Goal: Information Seeking & Learning: Learn about a topic

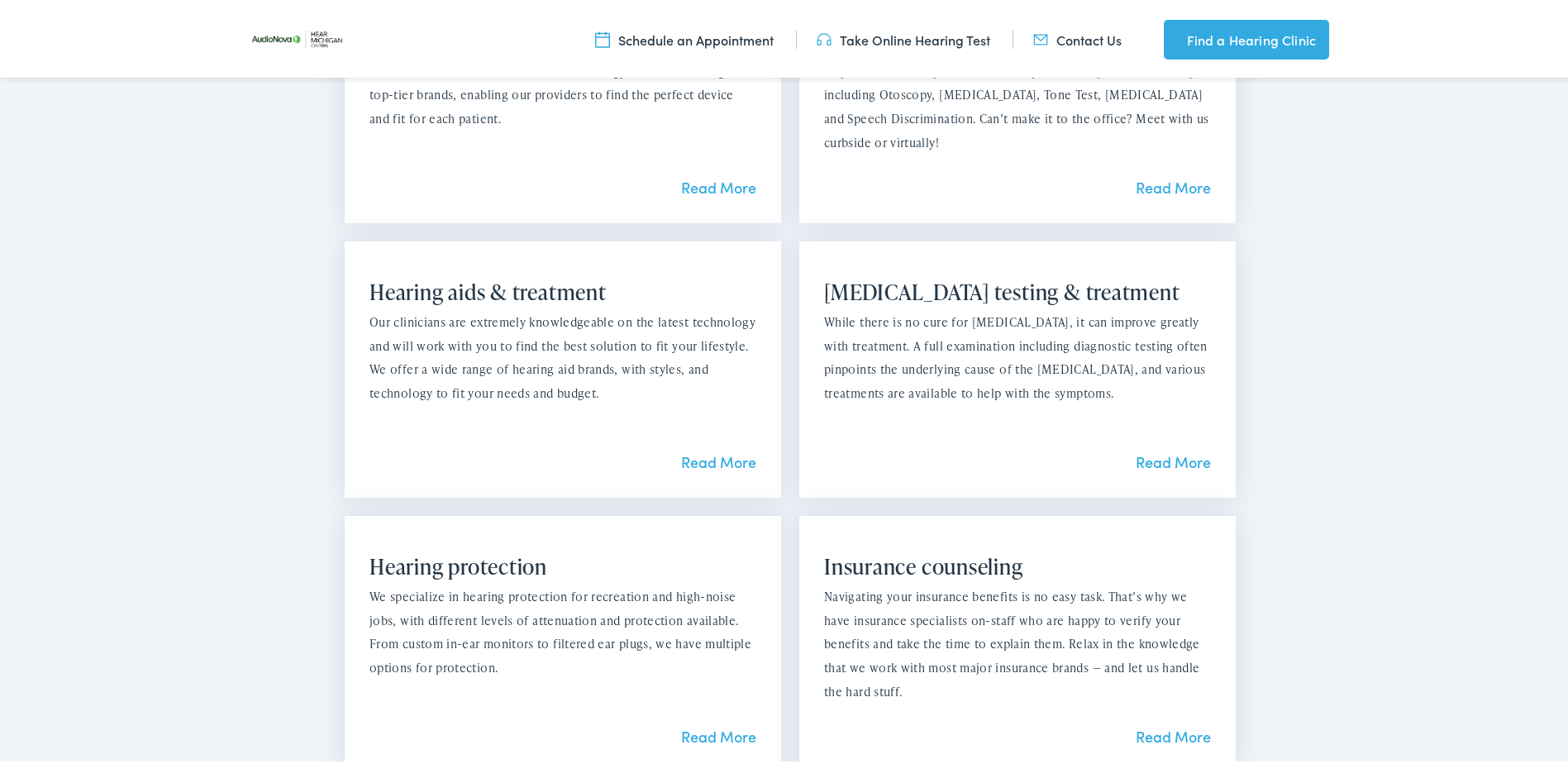
scroll to position [1572, 0]
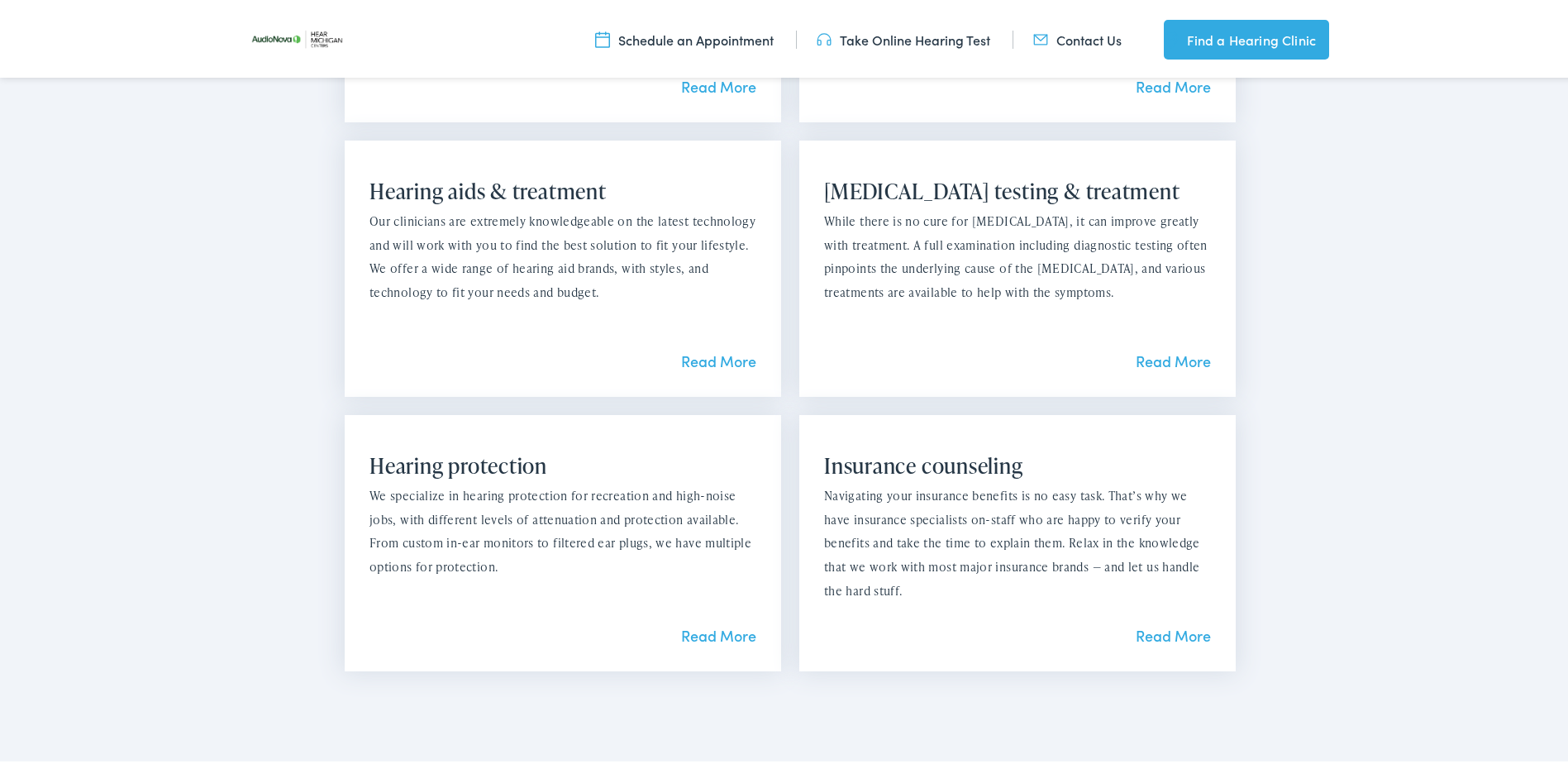
click at [694, 357] on link "Read More" at bounding box center [718, 358] width 75 height 20
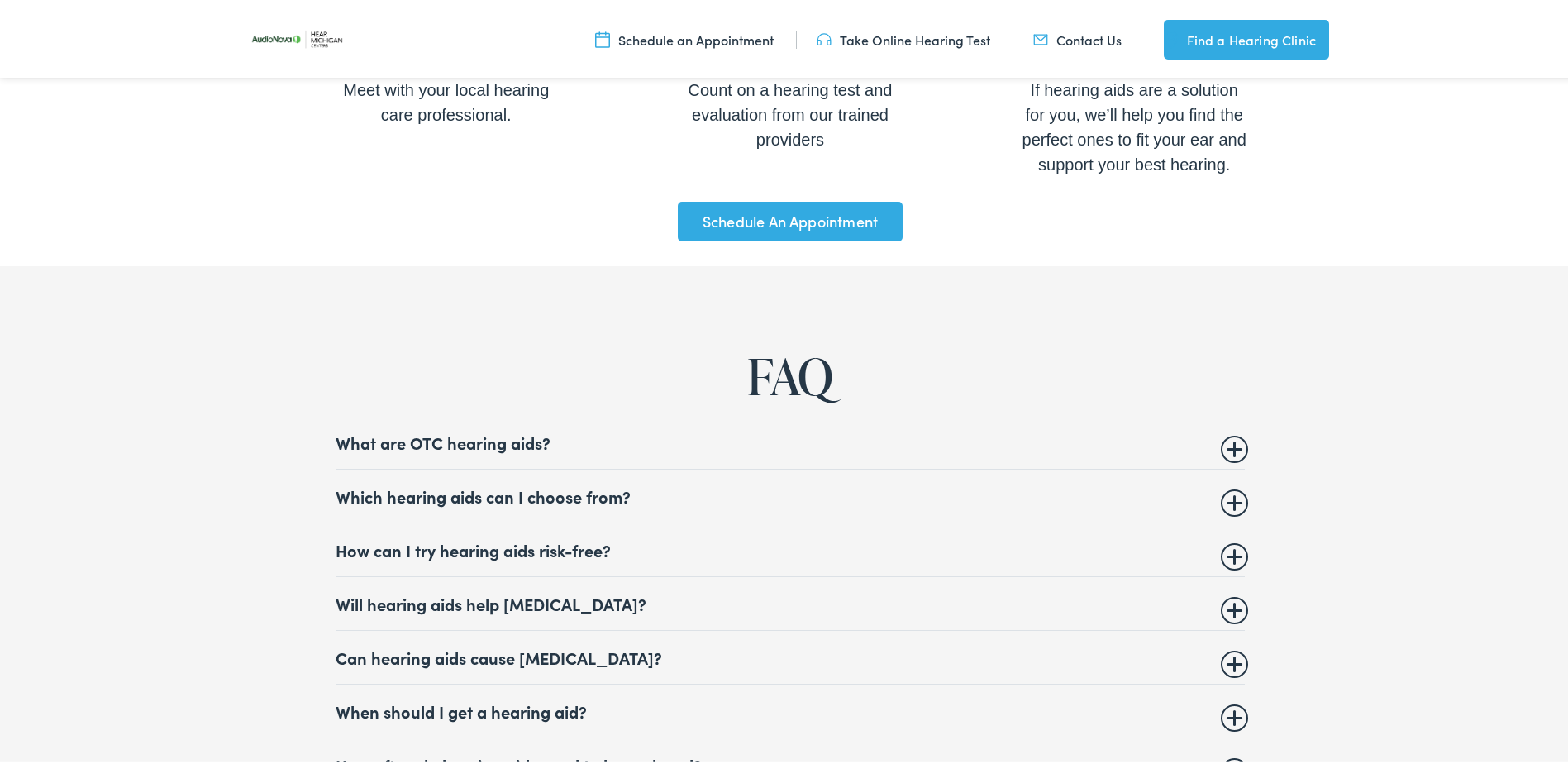
scroll to position [6203, 0]
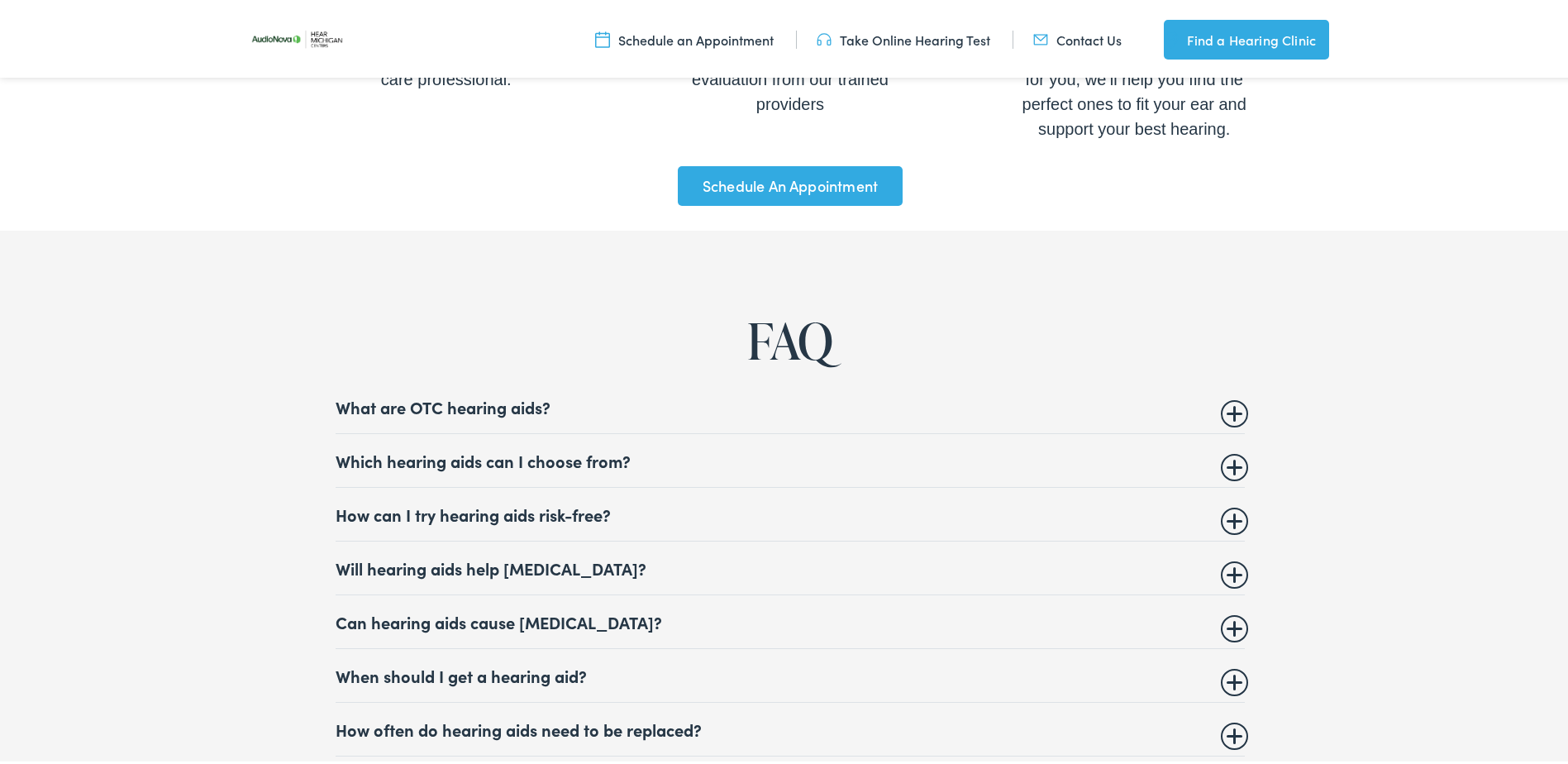
click at [561, 452] on summary "Which hearing aids can I choose from?" at bounding box center [790, 457] width 909 height 20
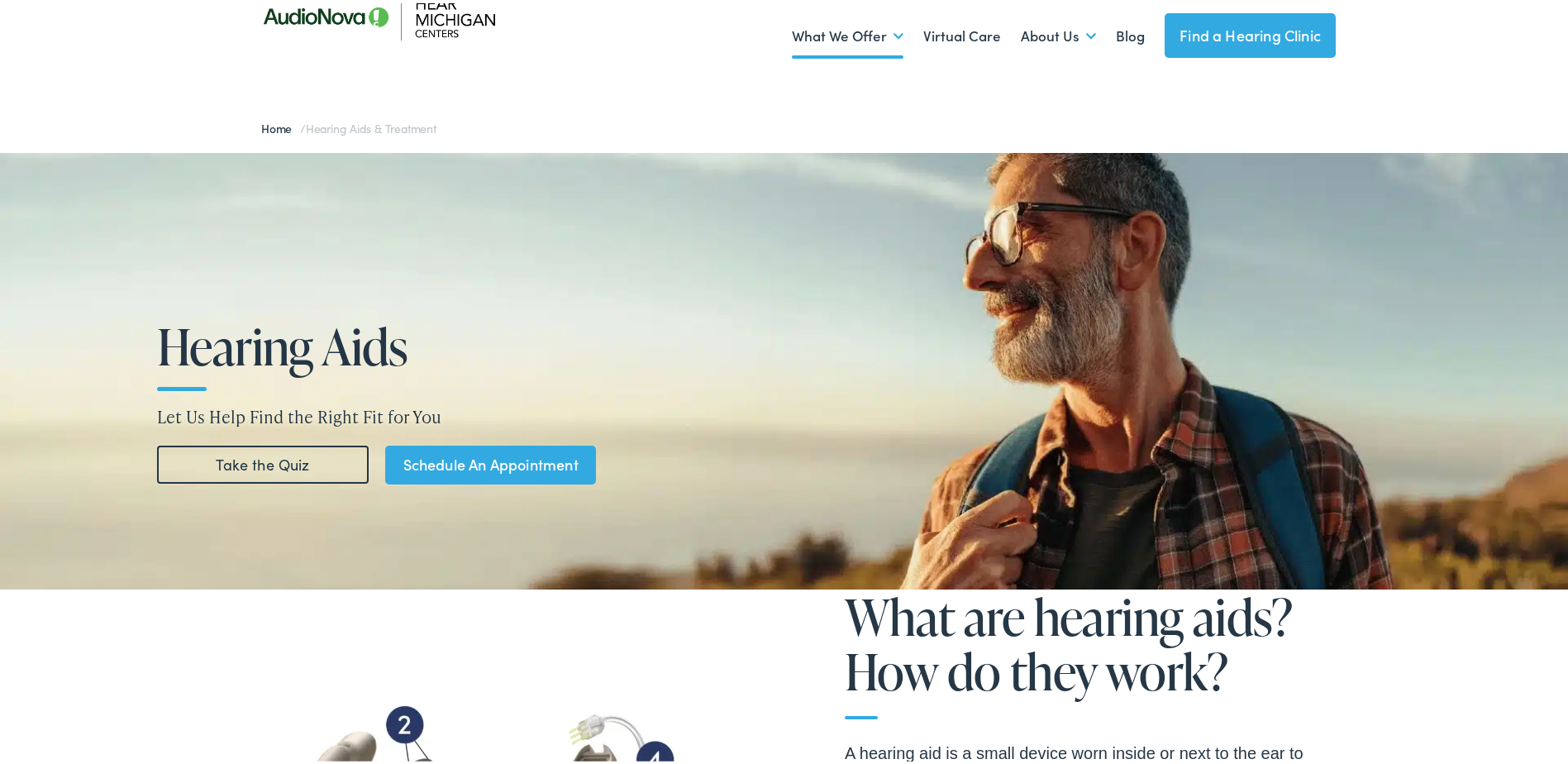
scroll to position [0, 0]
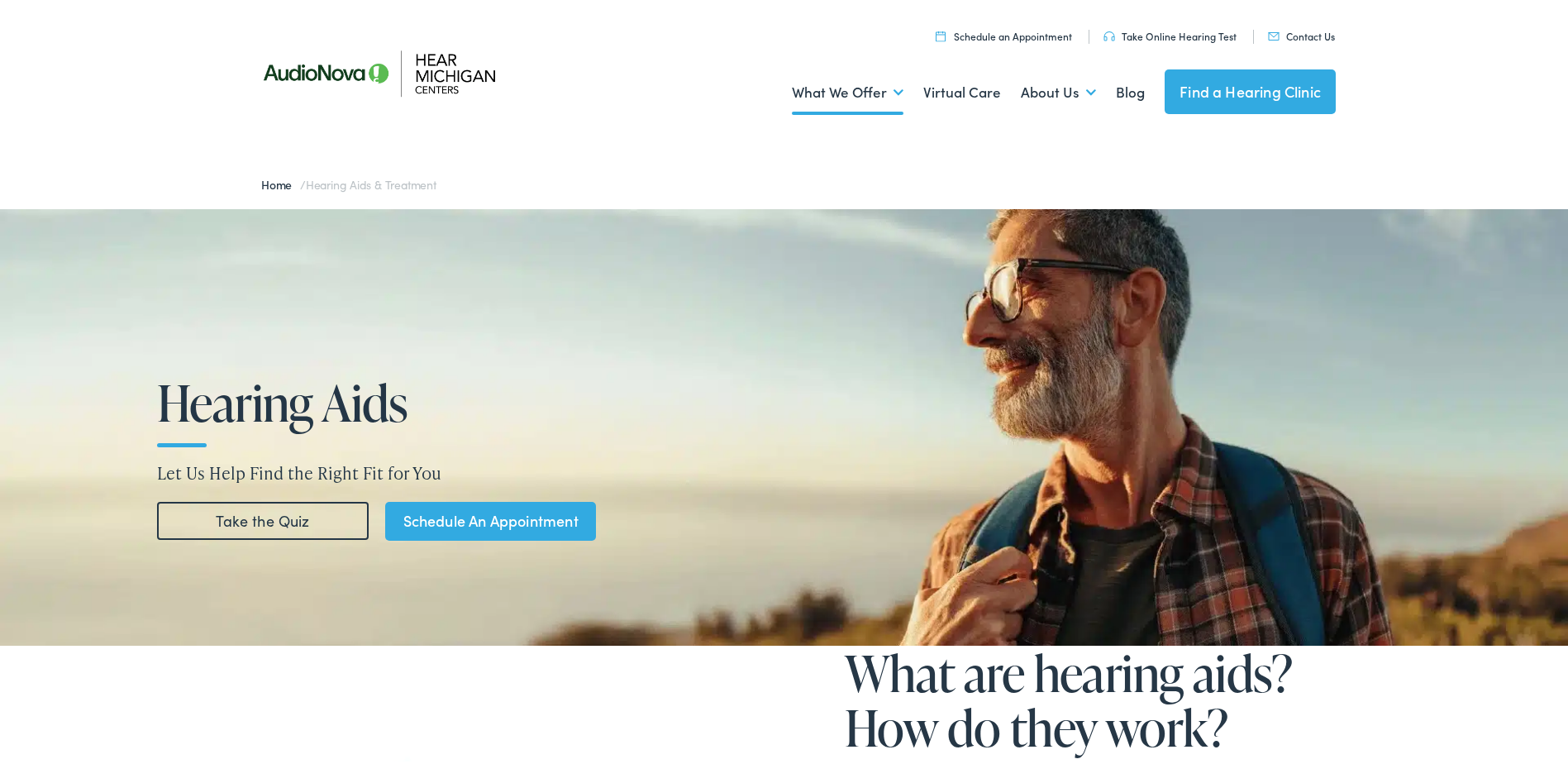
click at [433, 71] on img at bounding box center [393, 69] width 298 height 105
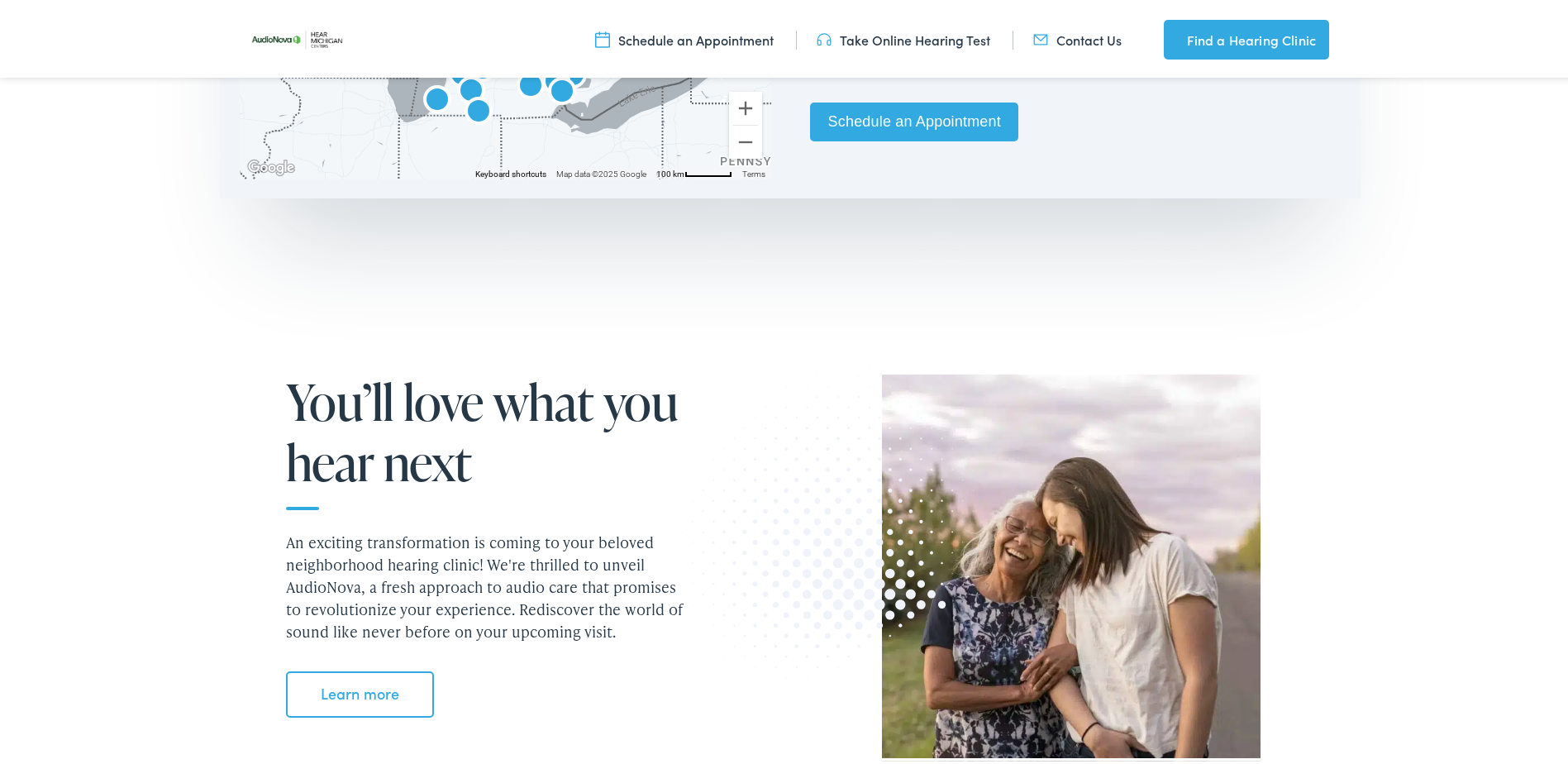
scroll to position [827, 0]
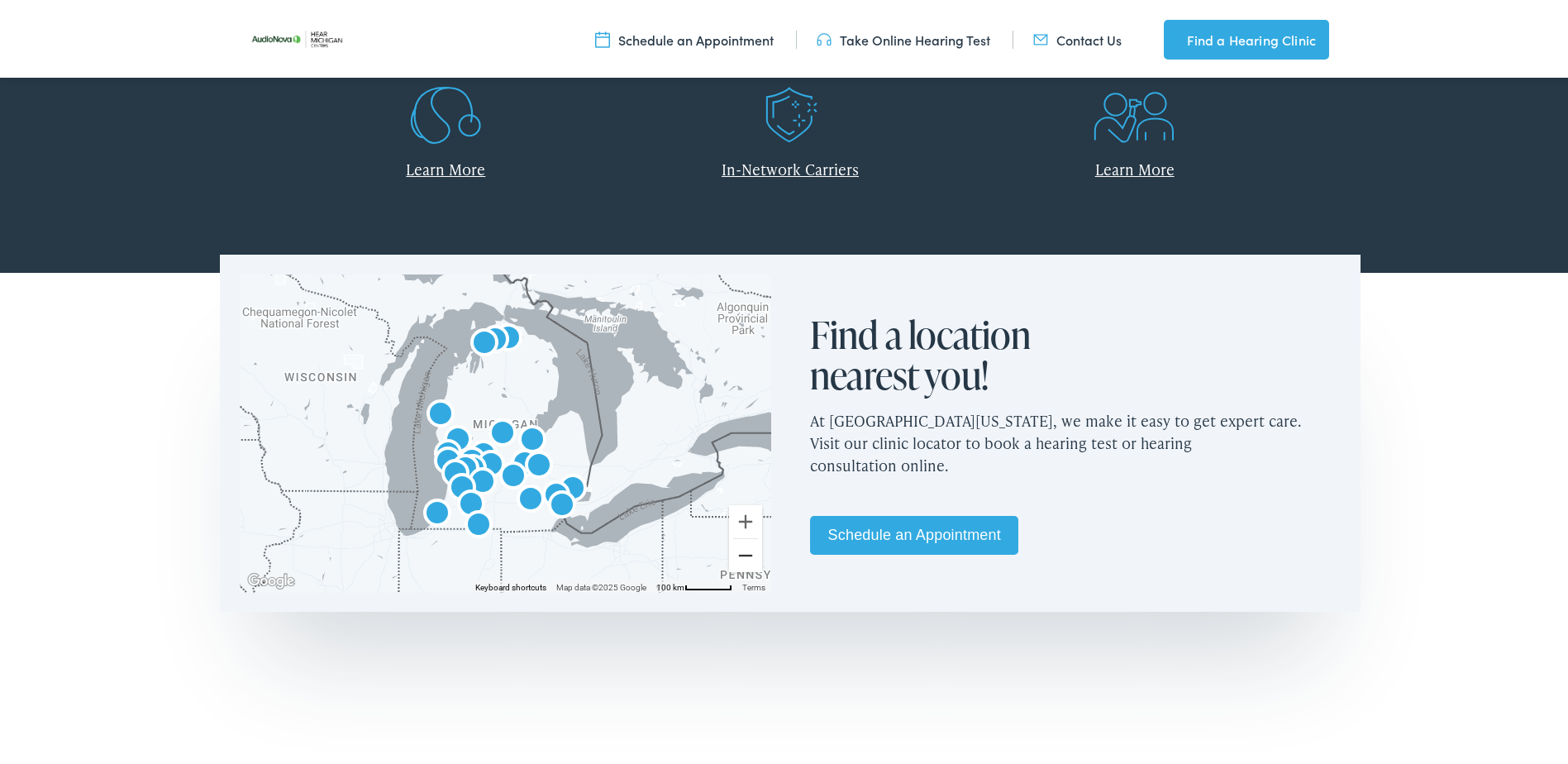
click at [743, 551] on button "Zoom out" at bounding box center [746, 552] width 33 height 33
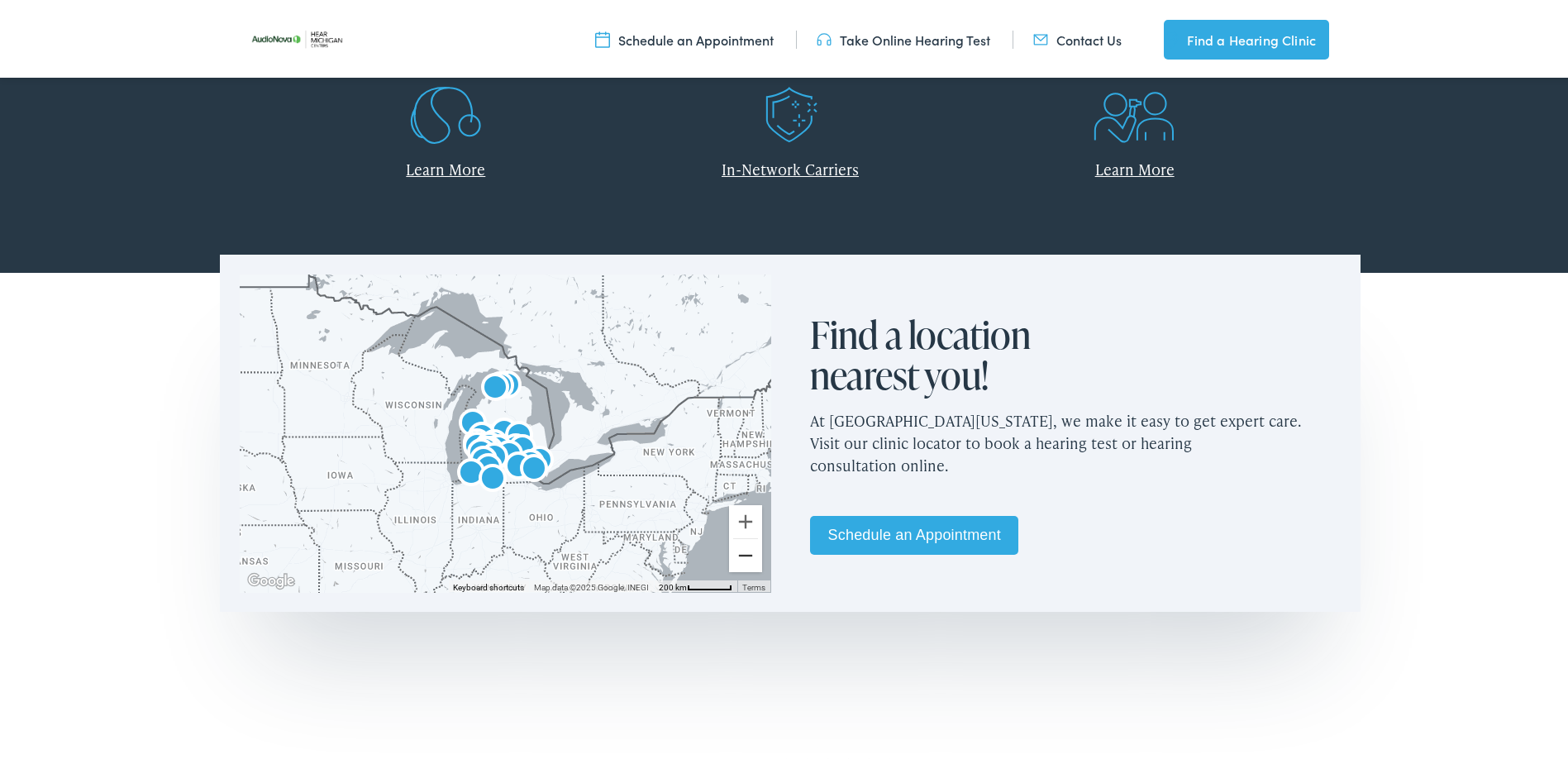
click at [743, 551] on button "Zoom out" at bounding box center [746, 552] width 33 height 33
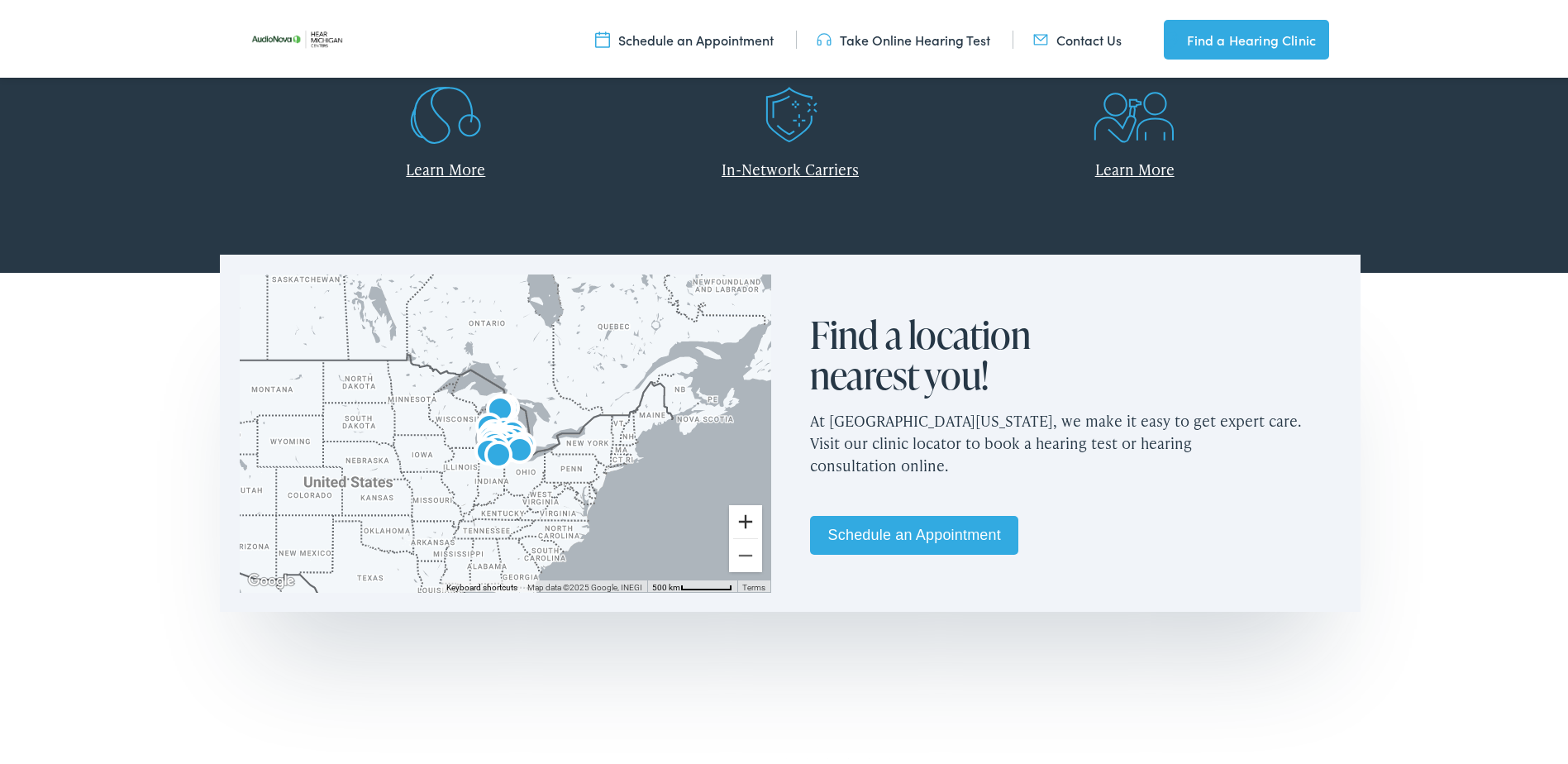
click at [735, 510] on button "Zoom in" at bounding box center [746, 518] width 33 height 33
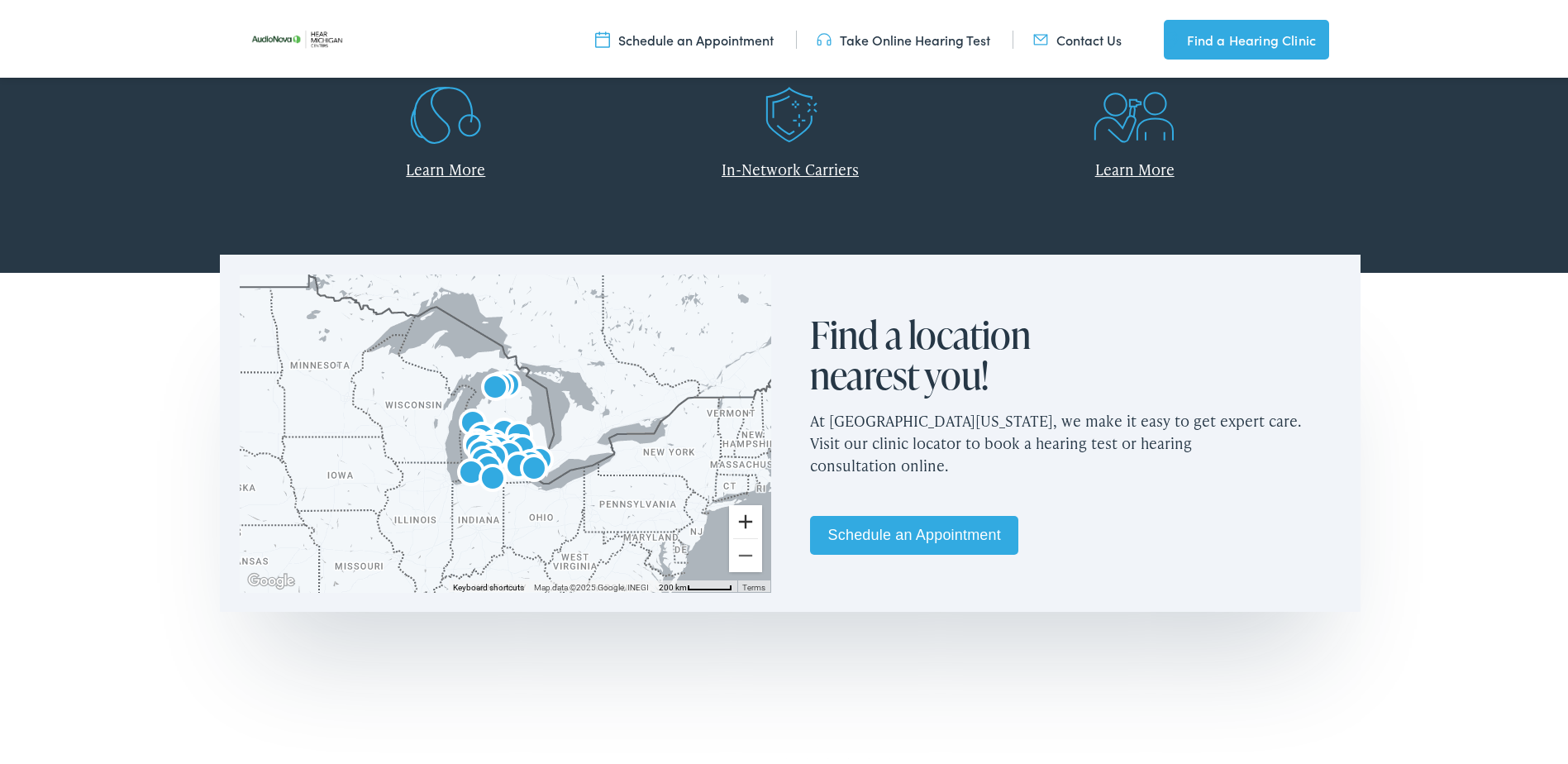
click at [736, 513] on button "Zoom in" at bounding box center [746, 518] width 33 height 33
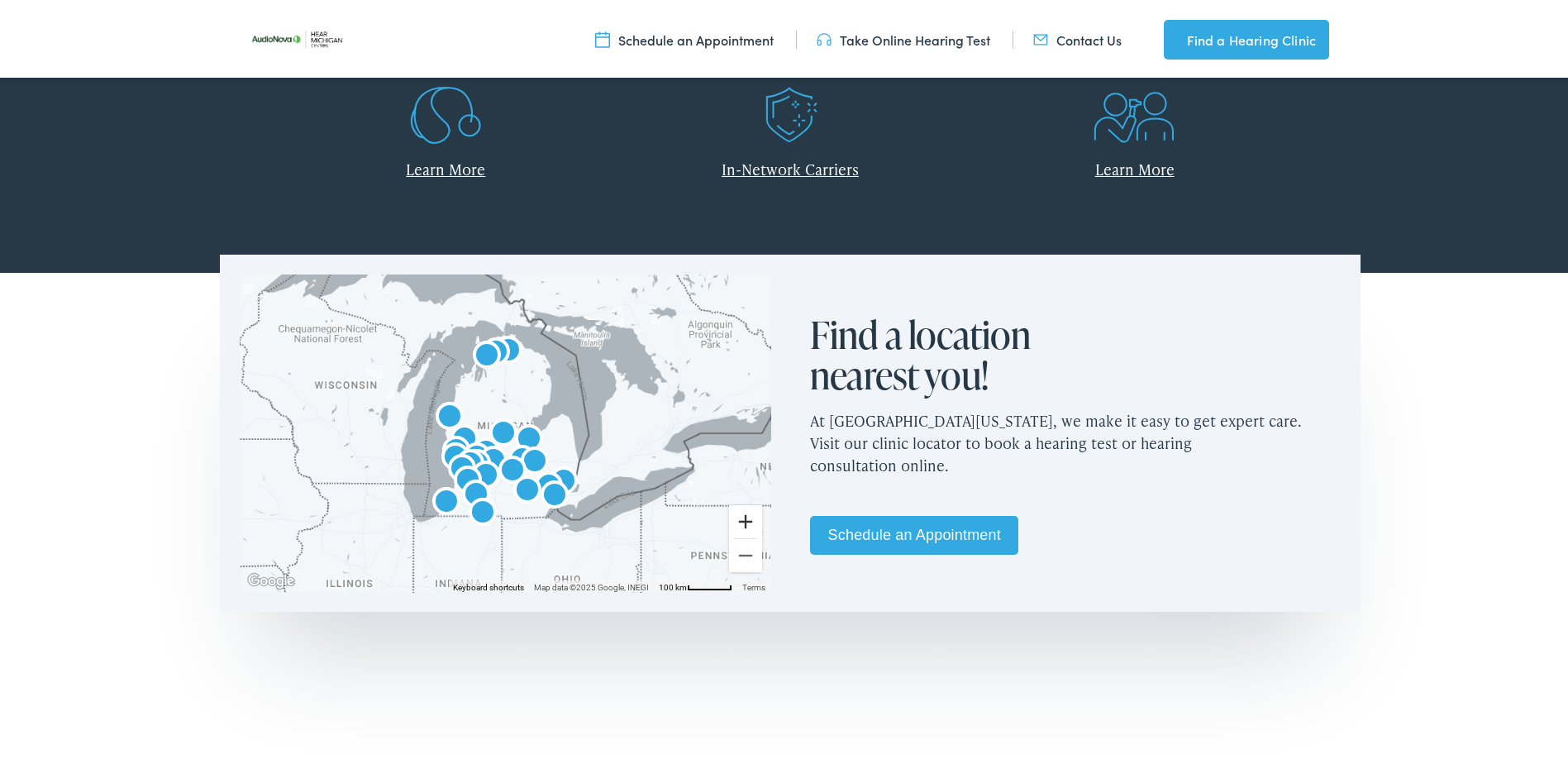
click at [736, 513] on button "Zoom in" at bounding box center [746, 518] width 33 height 33
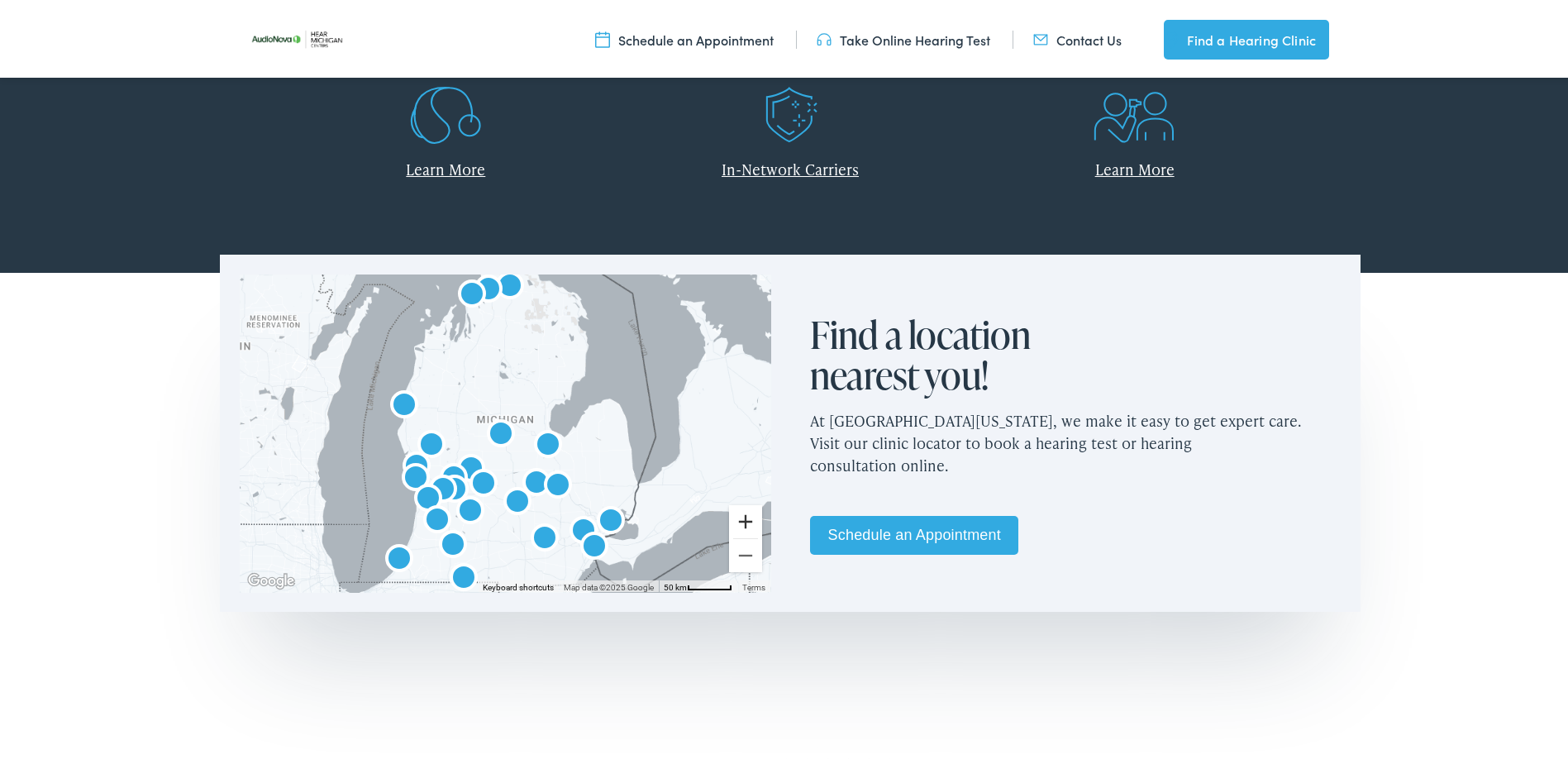
click at [736, 513] on button "Zoom in" at bounding box center [746, 518] width 33 height 33
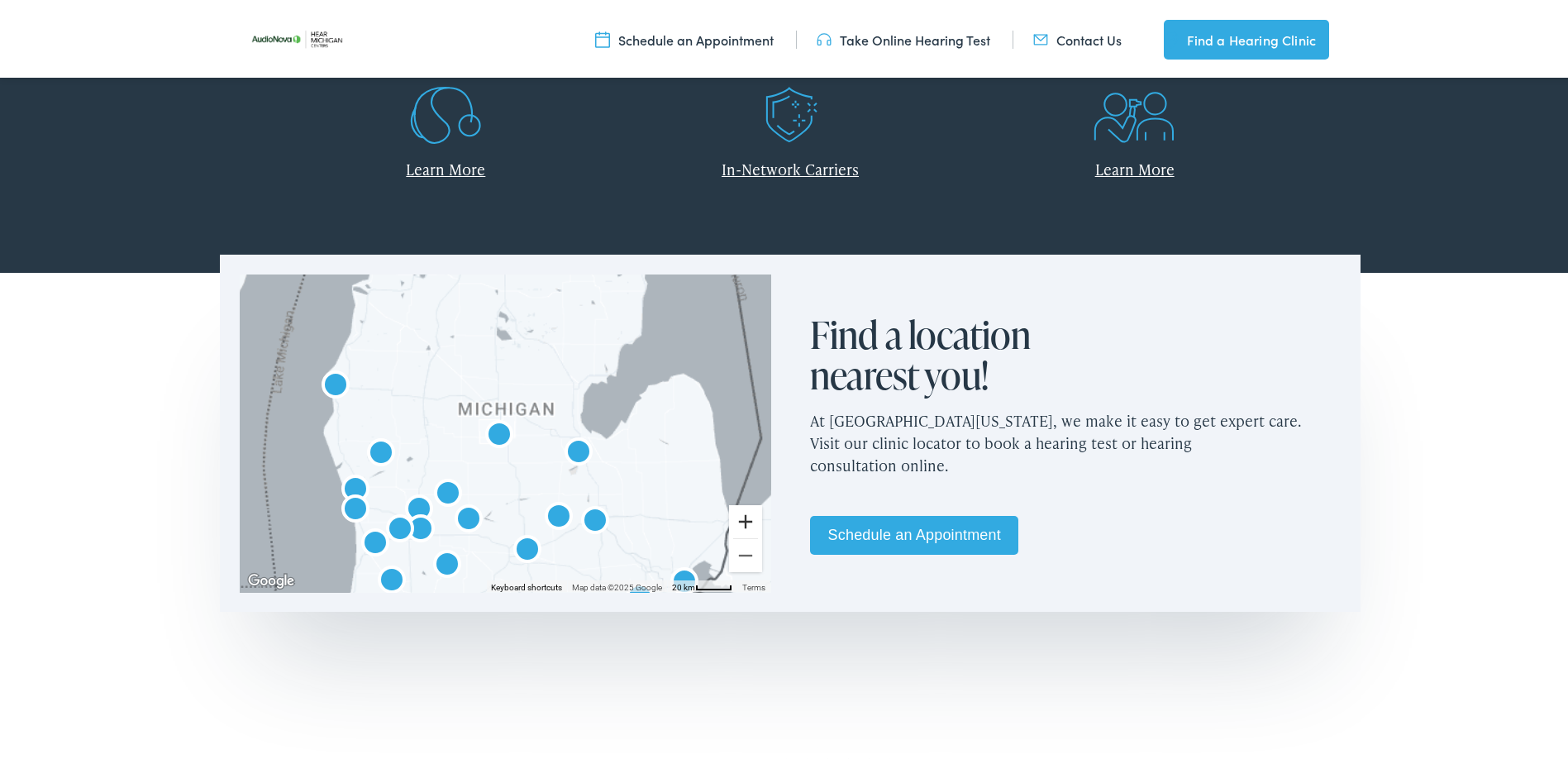
click at [736, 512] on button "Zoom in" at bounding box center [746, 518] width 33 height 33
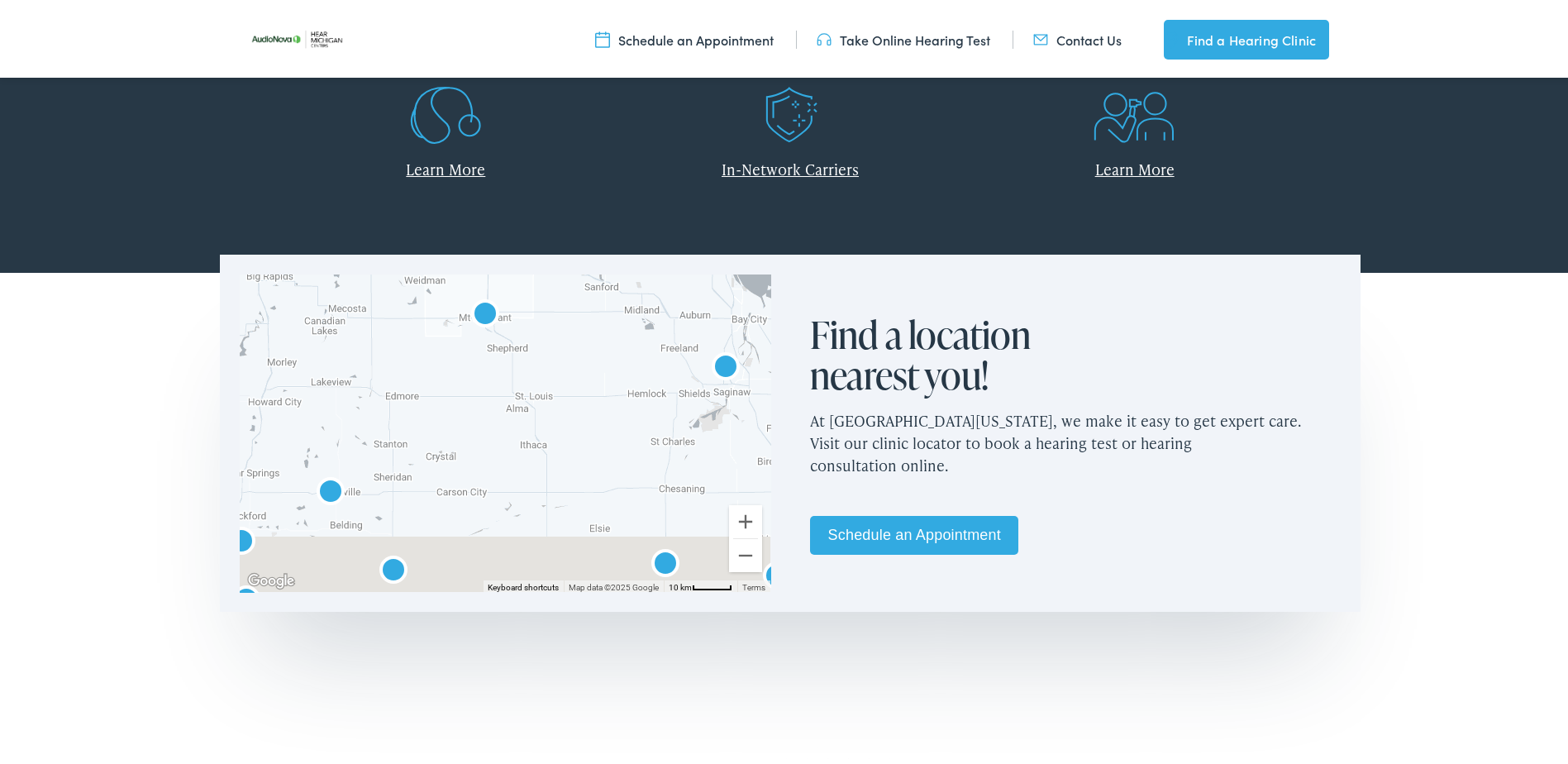
drag, startPoint x: 584, startPoint y: 514, endPoint x: 601, endPoint y: 331, distance: 183.8
click at [601, 331] on div at bounding box center [505, 430] width 531 height 318
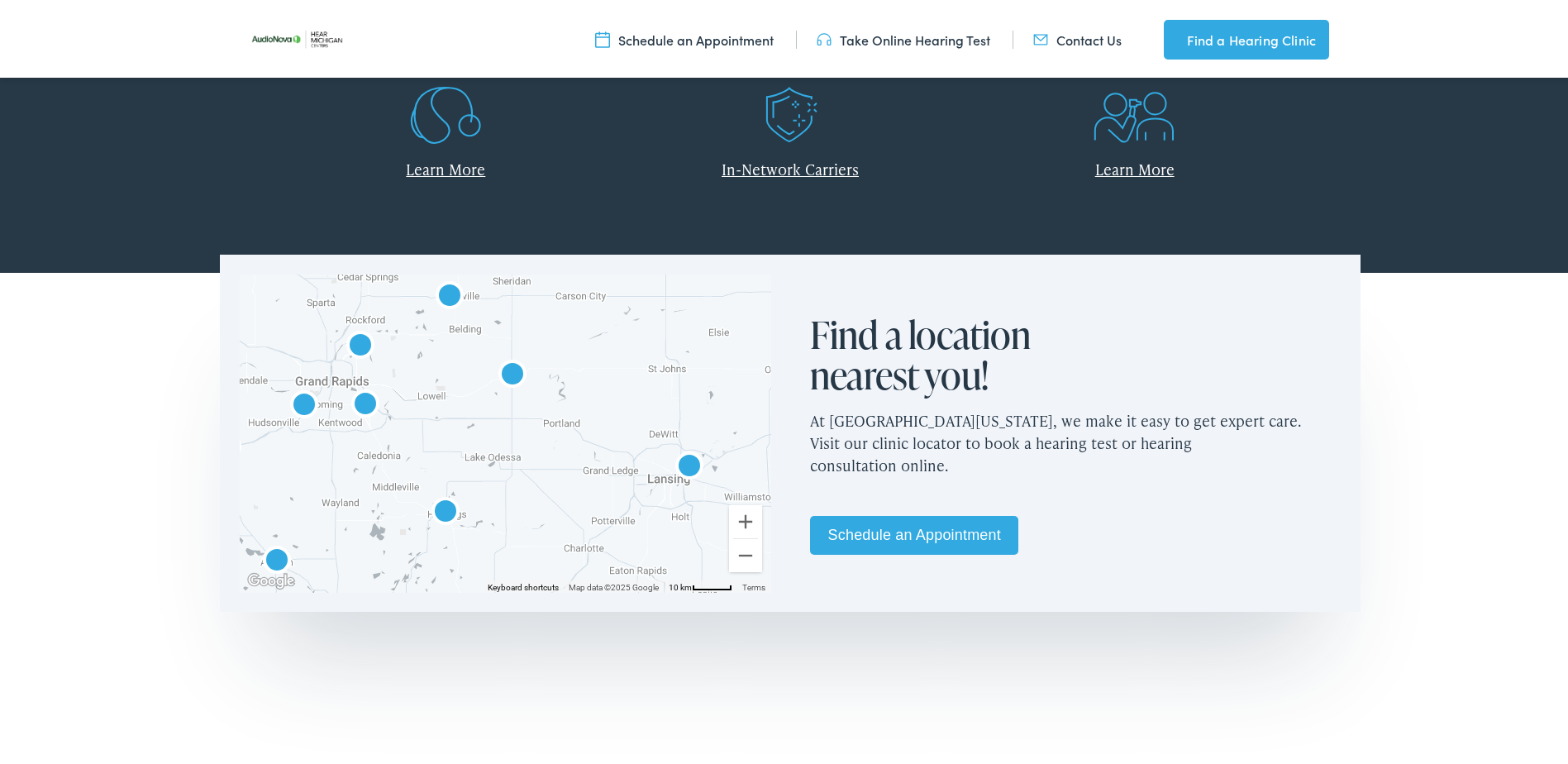
drag, startPoint x: 513, startPoint y: 511, endPoint x: 649, endPoint y: 376, distance: 191.6
click at [648, 374] on div at bounding box center [505, 430] width 531 height 318
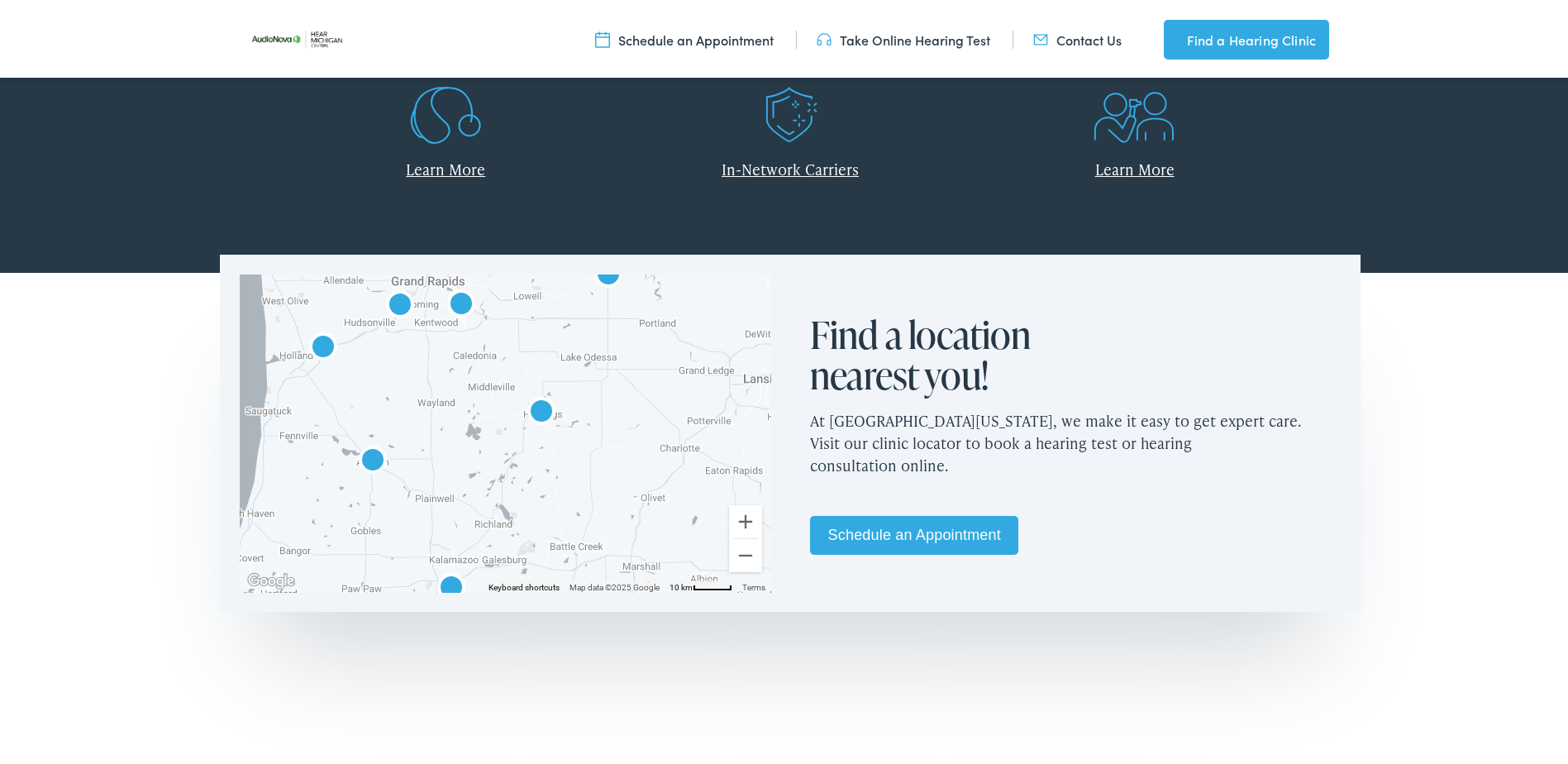
drag, startPoint x: 439, startPoint y: 516, endPoint x: 489, endPoint y: 409, distance: 118.1
click at [489, 409] on div at bounding box center [505, 430] width 531 height 318
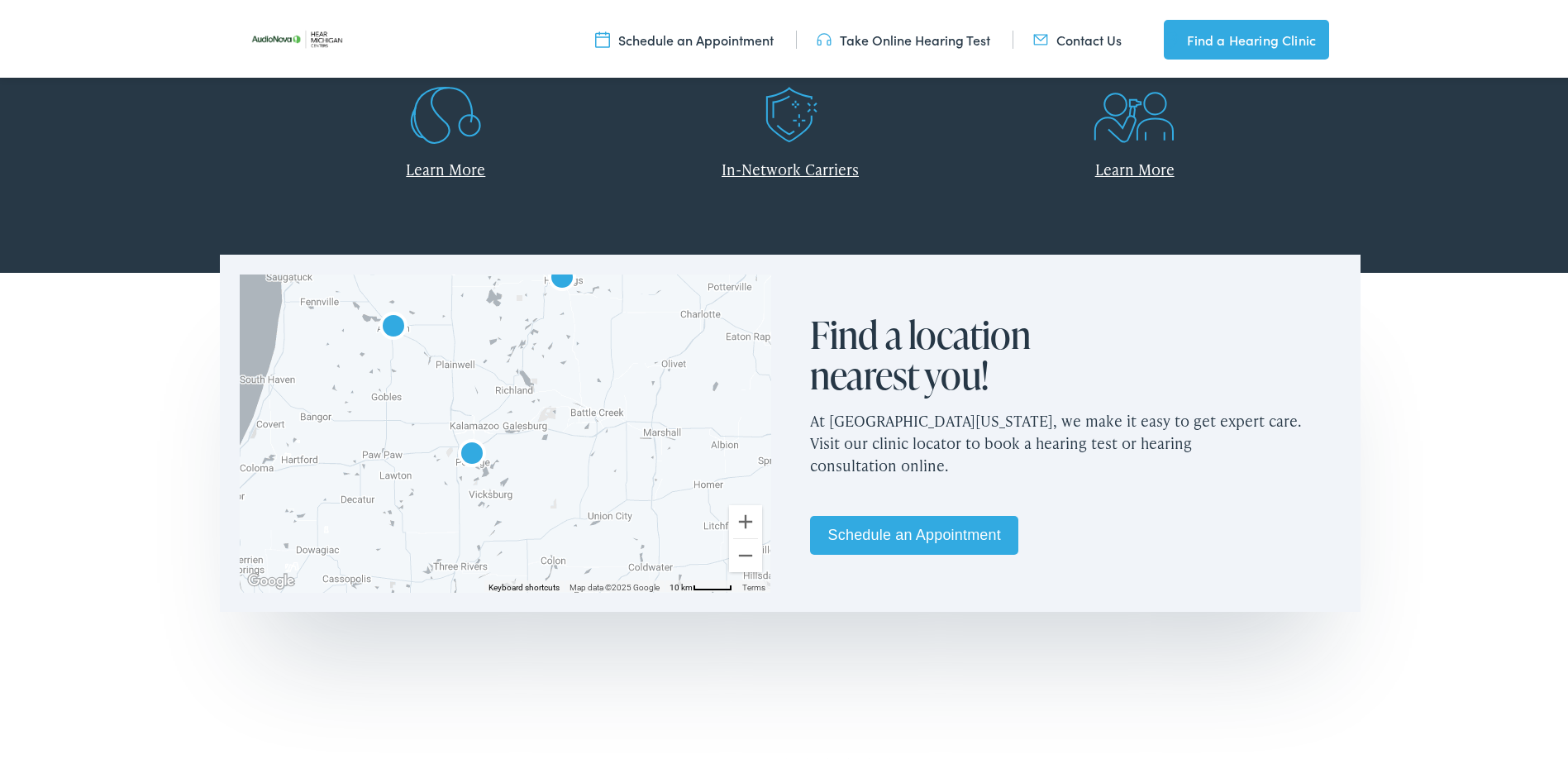
drag, startPoint x: 511, startPoint y: 547, endPoint x: 531, endPoint y: 412, distance: 136.5
click at [531, 412] on div at bounding box center [505, 430] width 531 height 318
click at [468, 446] on img "AudioNova" at bounding box center [472, 452] width 53 height 53
